Goal: Navigation & Orientation: Find specific page/section

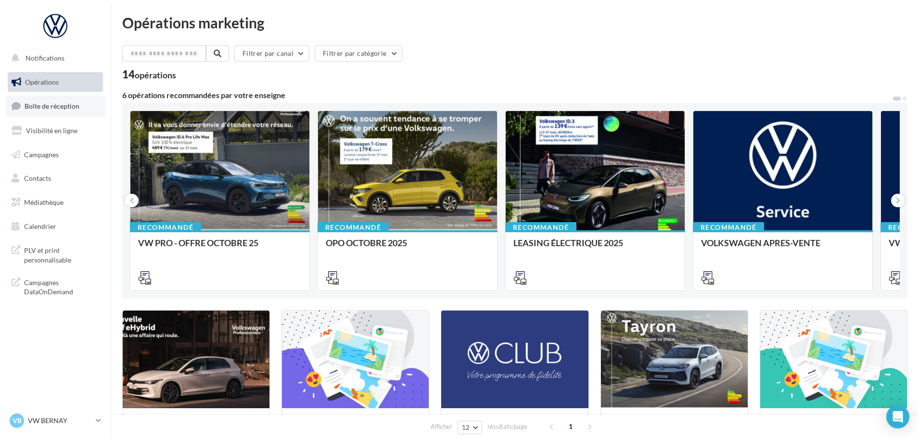
click at [87, 108] on link "Boîte de réception" at bounding box center [55, 106] width 99 height 21
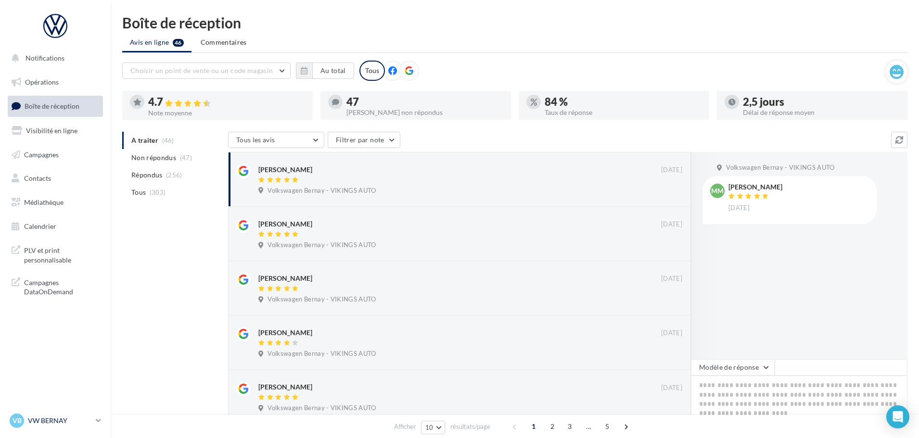
click at [55, 428] on div "VB VW BERNAY vw-ber-vau" at bounding box center [51, 421] width 82 height 14
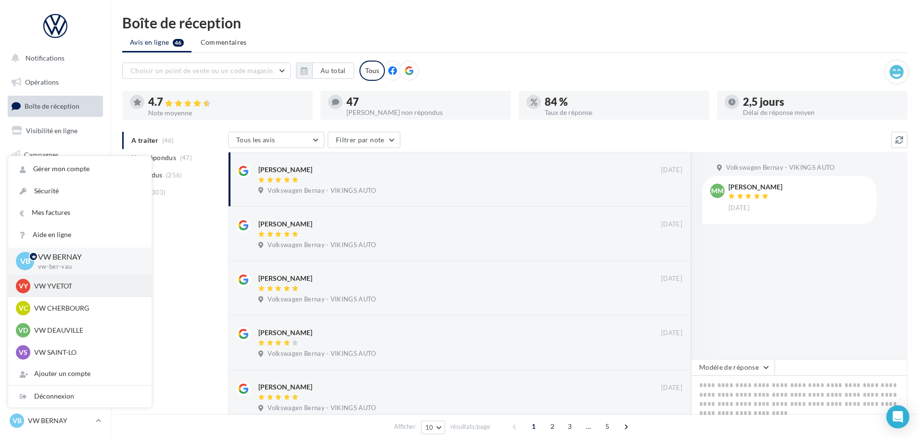
click at [67, 292] on div "VY VW YVETOT vw-yve-vau" at bounding box center [80, 286] width 128 height 14
